Goal: Check status: Check status

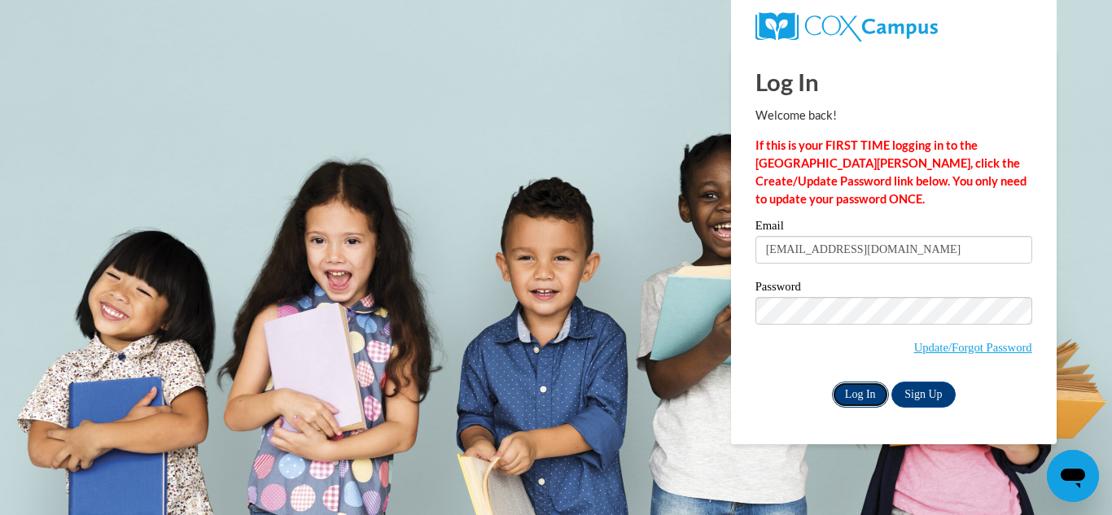
click at [864, 393] on input "Log In" at bounding box center [860, 395] width 57 height 26
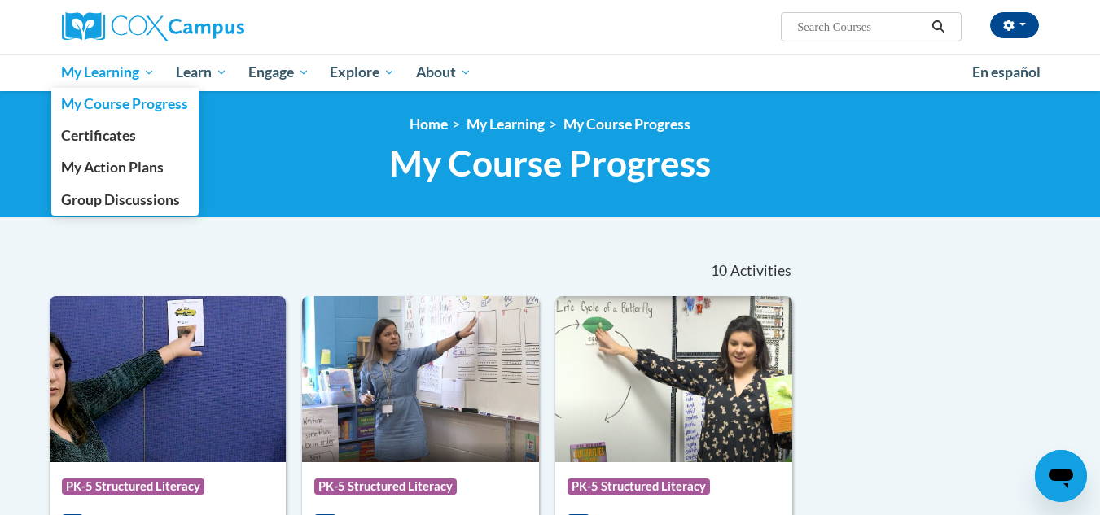
click at [109, 79] on span "My Learning" at bounding box center [108, 73] width 94 height 20
click at [110, 134] on span "Certificates" at bounding box center [98, 135] width 75 height 17
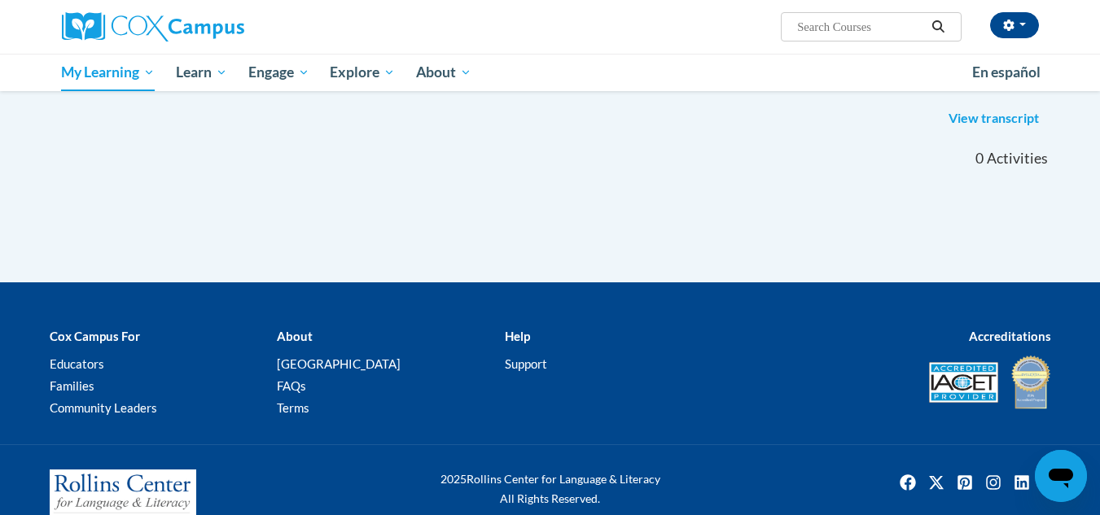
scroll to position [210, 0]
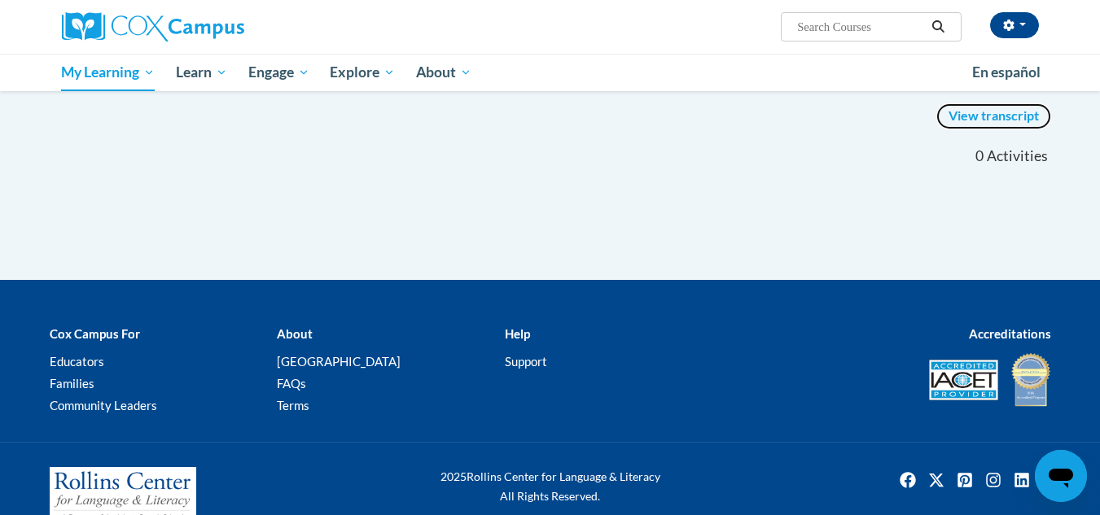
click at [980, 121] on link "View transcript" at bounding box center [993, 116] width 115 height 26
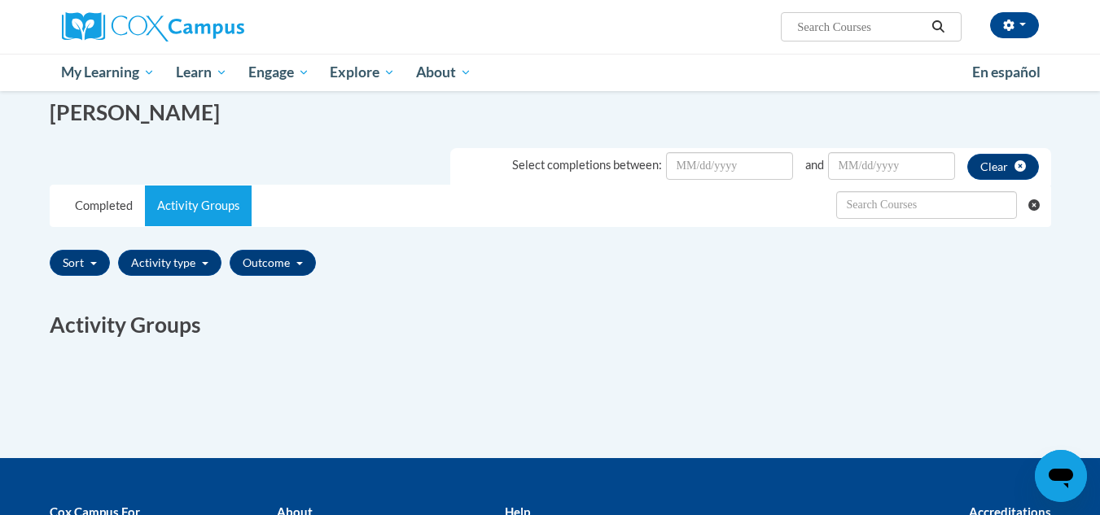
scroll to position [208, 0]
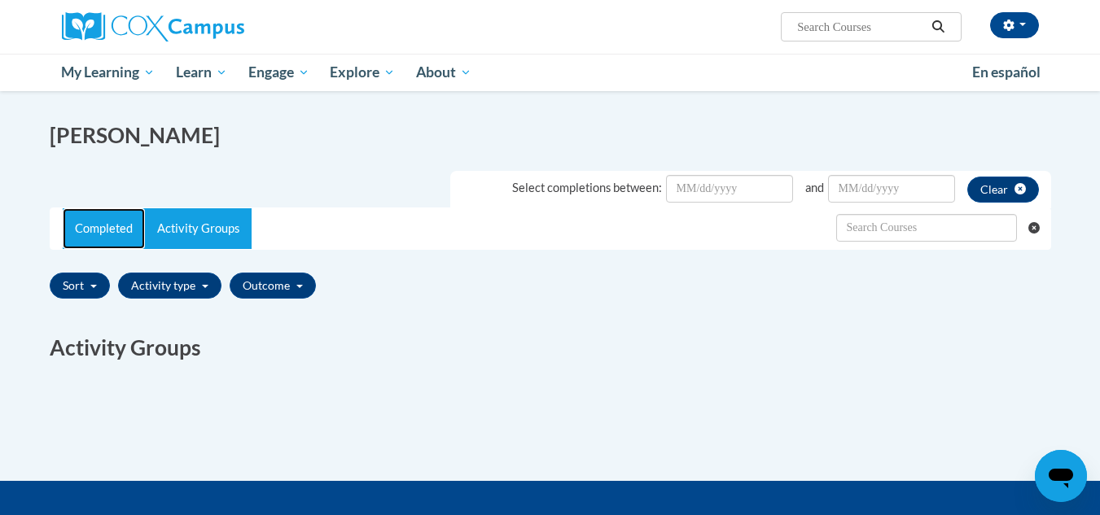
click at [107, 223] on link "Completed" at bounding box center [104, 228] width 82 height 41
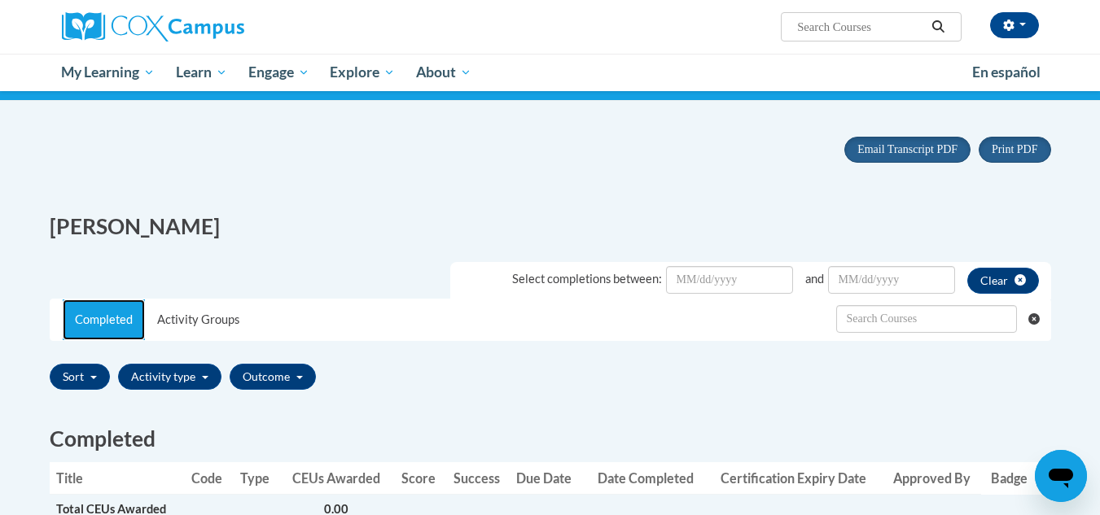
scroll to position [118, 0]
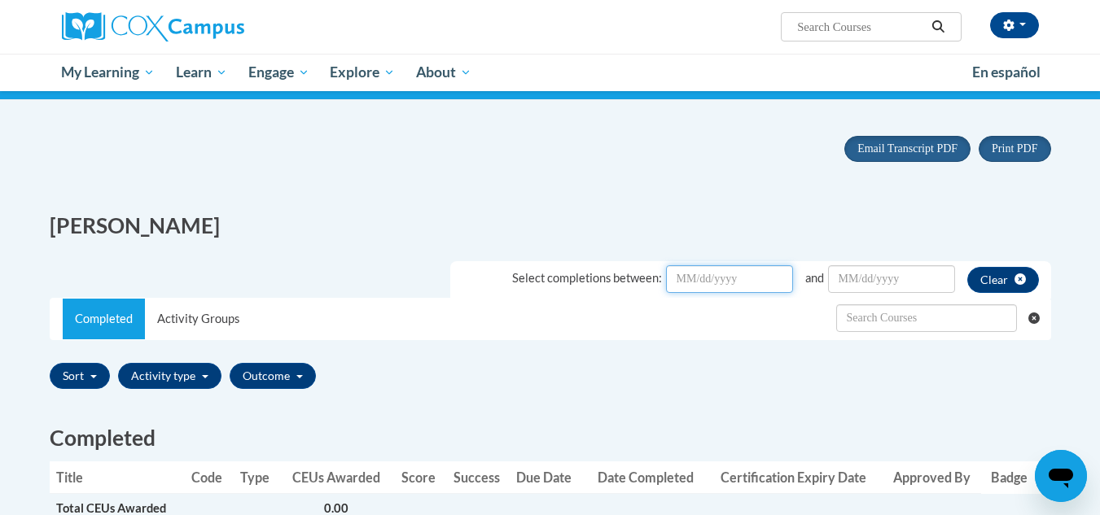
click at [763, 287] on input "Date Input" at bounding box center [729, 279] width 127 height 28
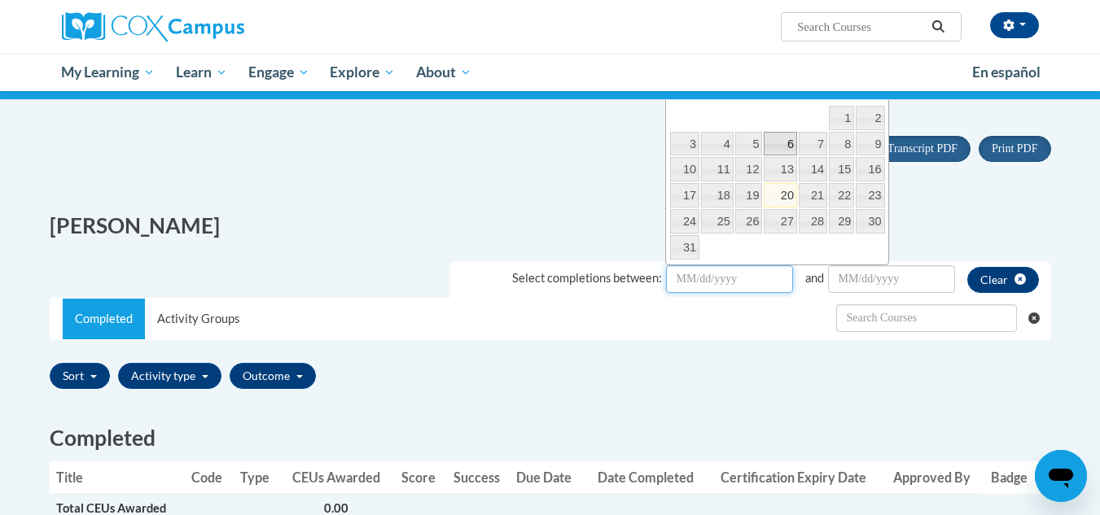
scroll to position [0, 0]
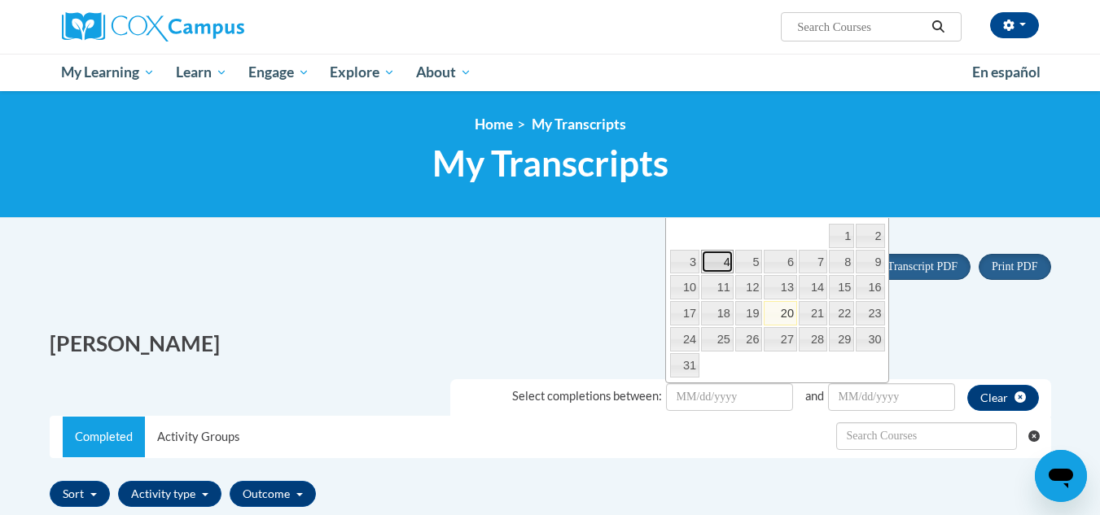
click at [720, 261] on link "4" at bounding box center [717, 262] width 33 height 24
type input "August/04/20252025"
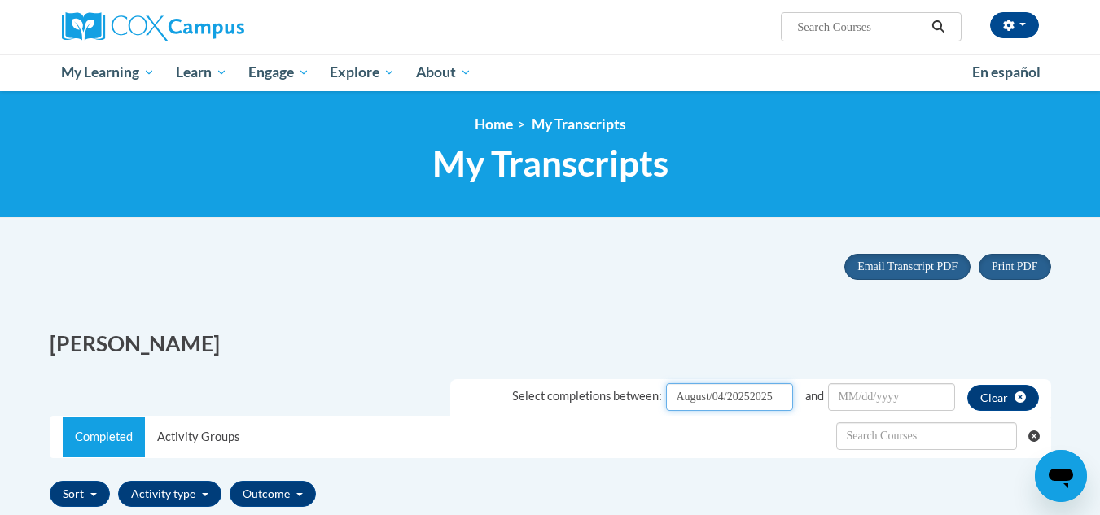
click at [788, 395] on input "August/04/20252025" at bounding box center [729, 397] width 127 height 28
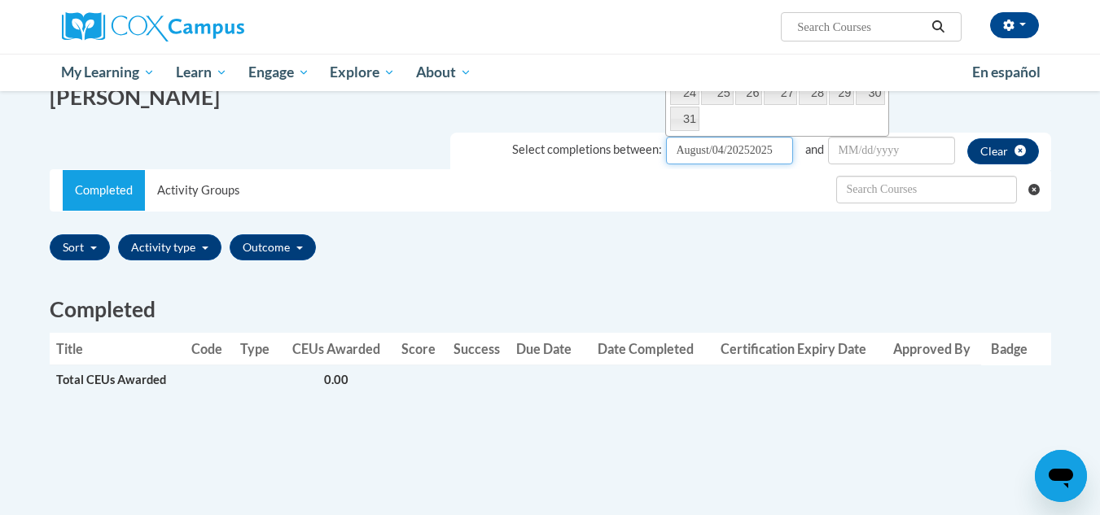
scroll to position [251, 0]
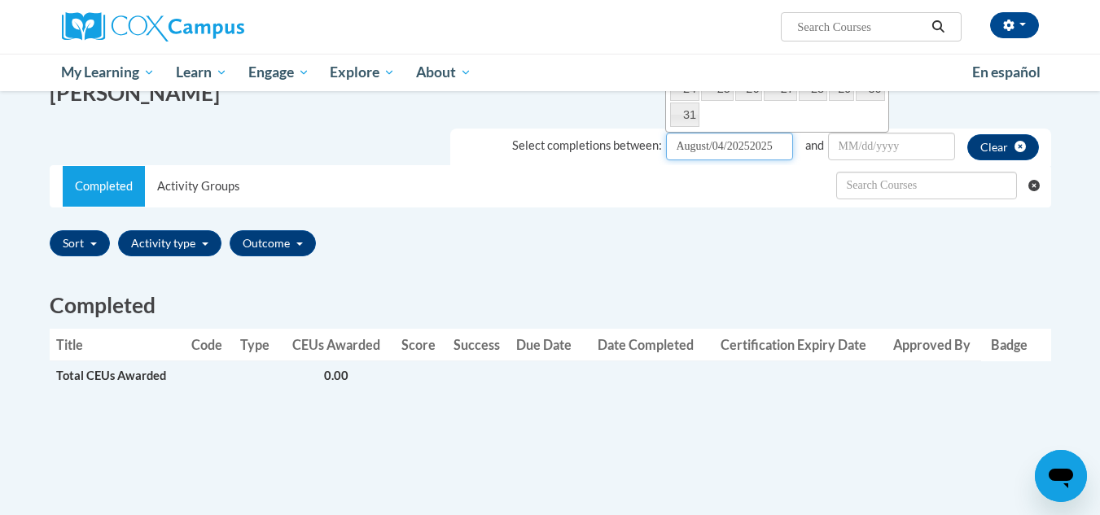
click at [676, 145] on input "August/04/20252025" at bounding box center [729, 147] width 127 height 28
click at [743, 202] on div "Completed Activity Groups" at bounding box center [550, 186] width 1000 height 41
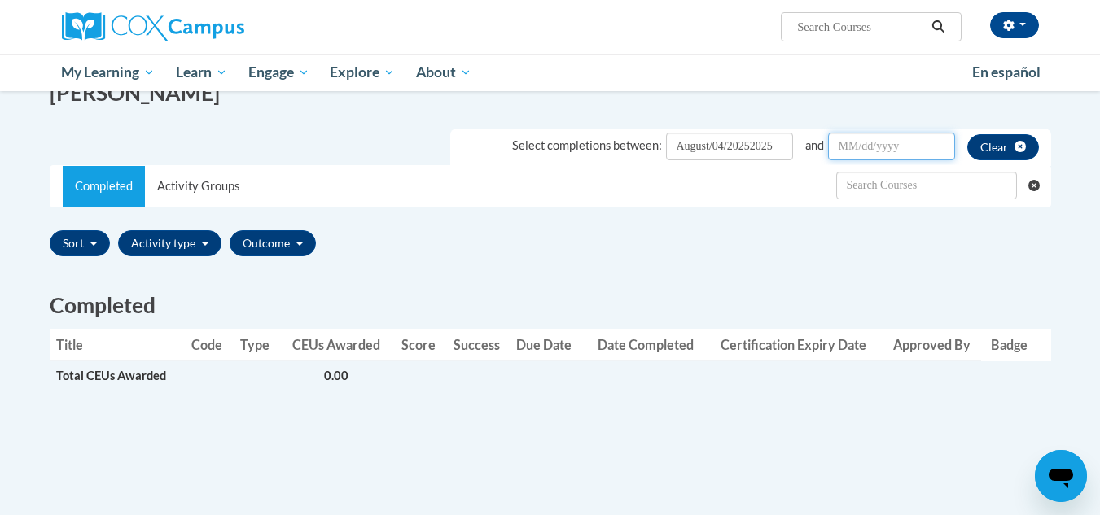
click at [837, 155] on input "Date Input" at bounding box center [891, 147] width 127 height 28
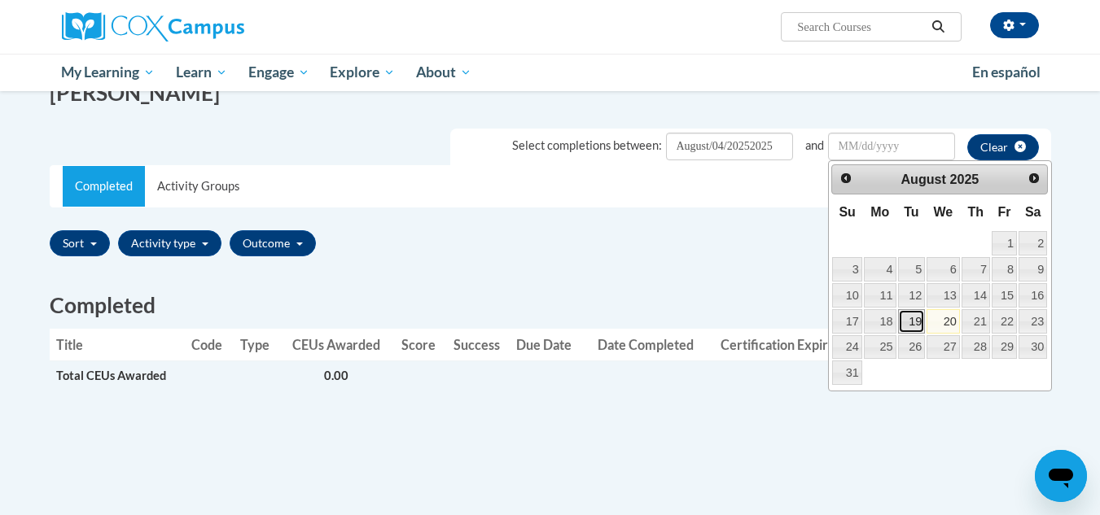
click at [905, 318] on link "19" at bounding box center [912, 321] width 28 height 24
type input "August/19/20252025"
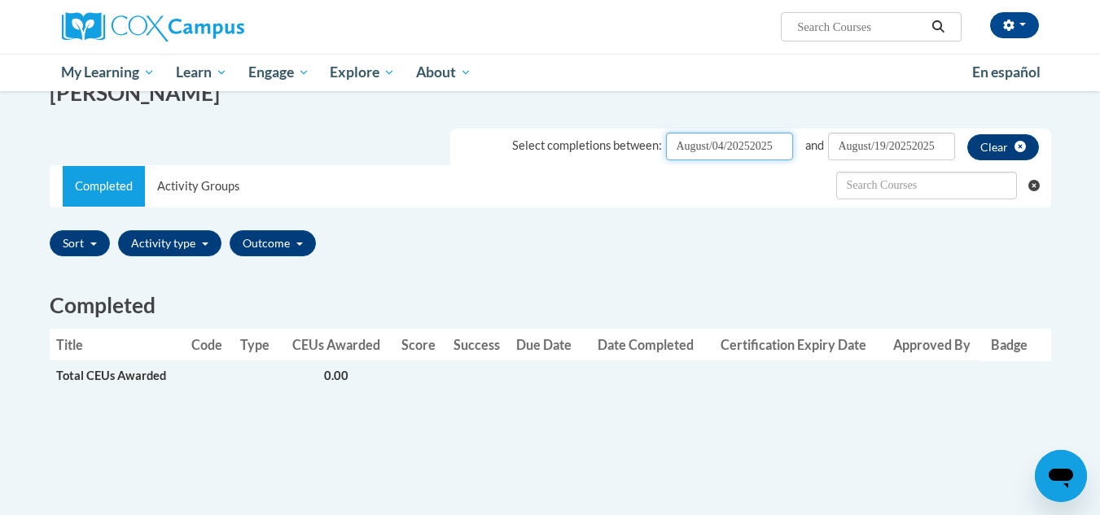
click at [748, 154] on input "August/04/20252025" at bounding box center [729, 147] width 127 height 28
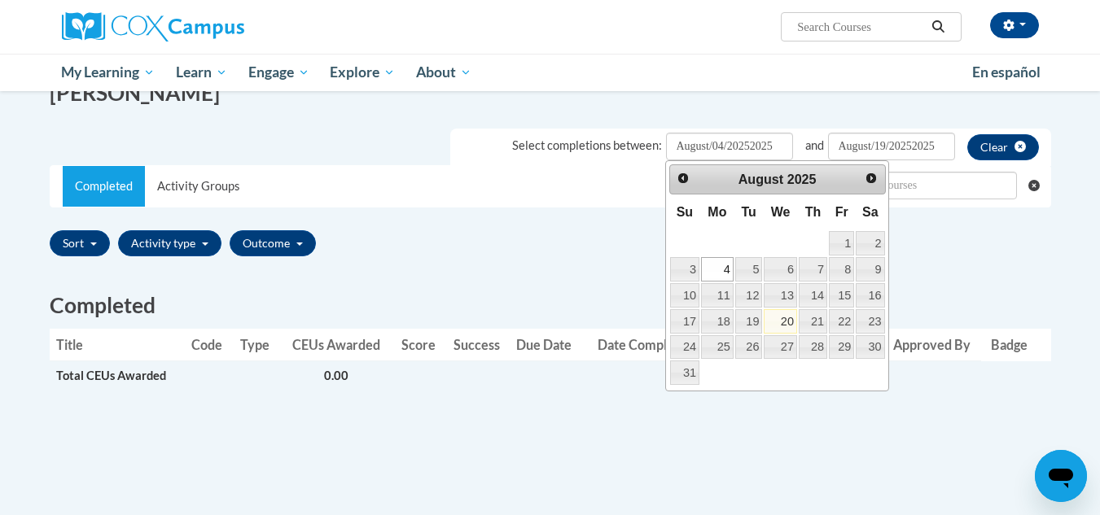
click at [672, 188] on link "Prev" at bounding box center [684, 179] width 24 height 24
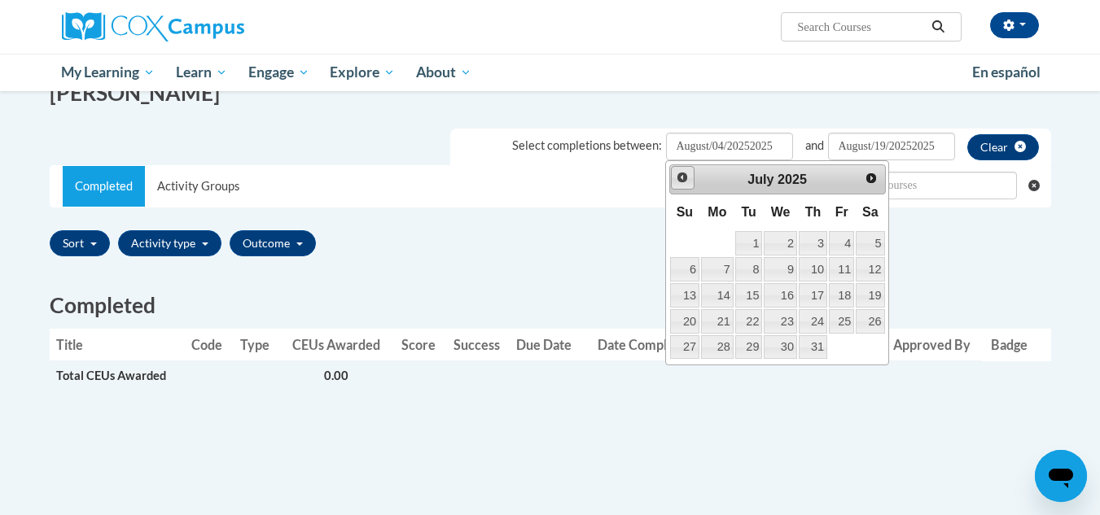
click at [672, 188] on link "Prev" at bounding box center [683, 178] width 24 height 24
click at [742, 326] on link "24" at bounding box center [749, 321] width 28 height 24
type input "June/24/20252025"
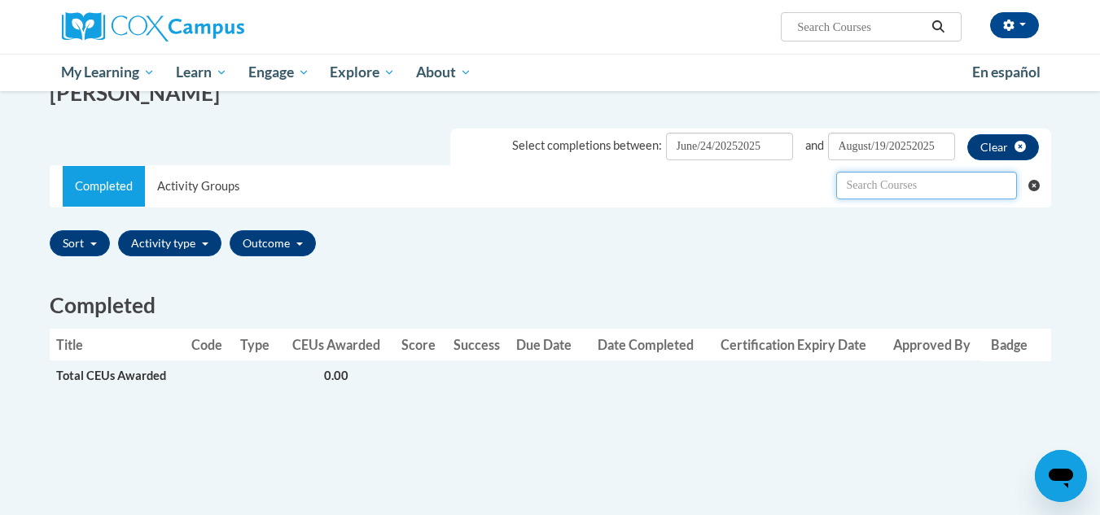
click at [942, 194] on input "text" at bounding box center [926, 186] width 181 height 28
type input "l"
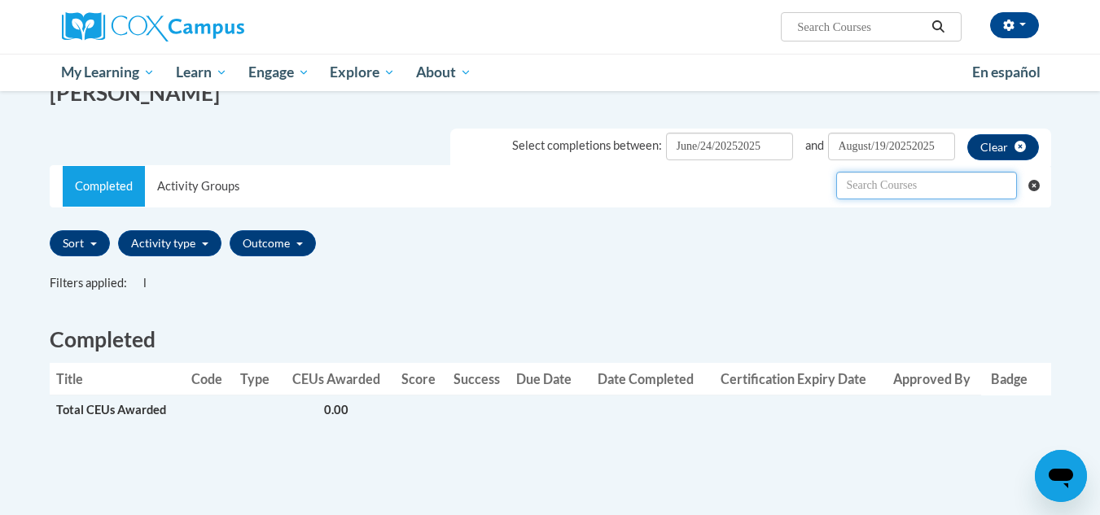
type input "o"
type input "pk-5"
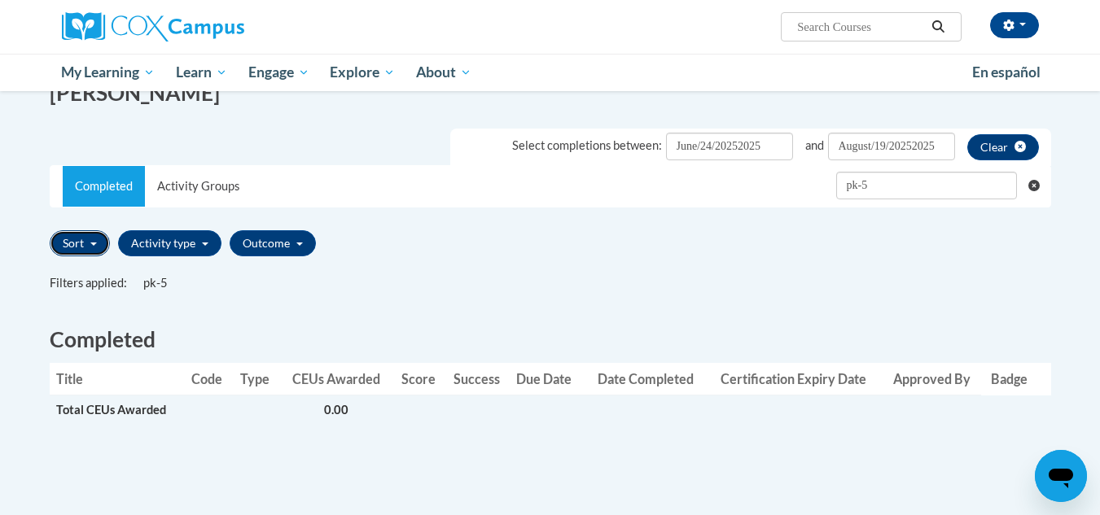
click at [88, 240] on button "Sort" at bounding box center [80, 243] width 60 height 26
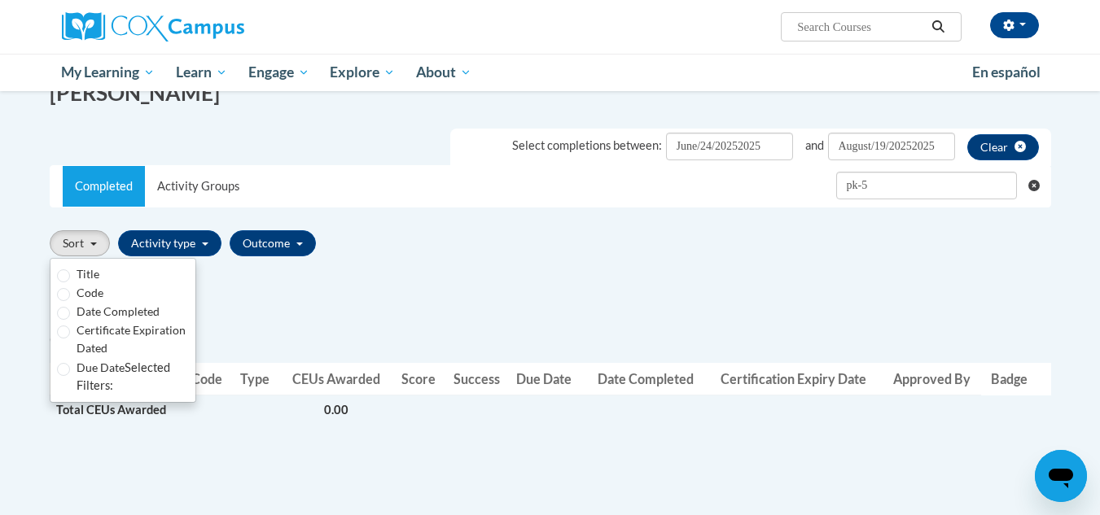
click at [286, 330] on h2 "Completed" at bounding box center [550, 340] width 1001 height 30
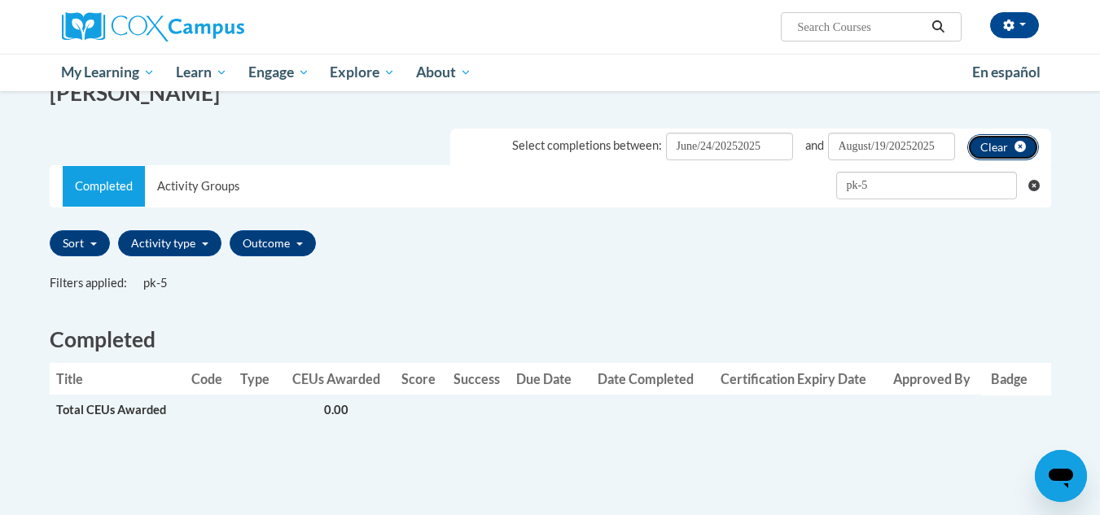
click at [1020, 150] on icon "clear" at bounding box center [1019, 146] width 11 height 11
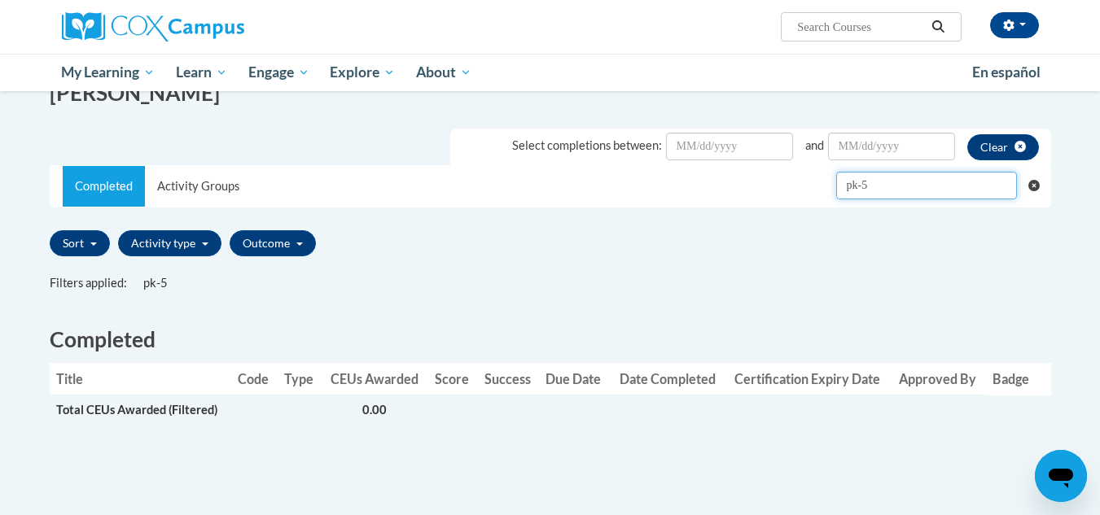
click at [934, 180] on input "pk-5" at bounding box center [926, 186] width 181 height 28
click at [1034, 187] on icon "Clear searching" at bounding box center [1034, 186] width 12 height 12
